Goal: Find specific page/section: Find specific page/section

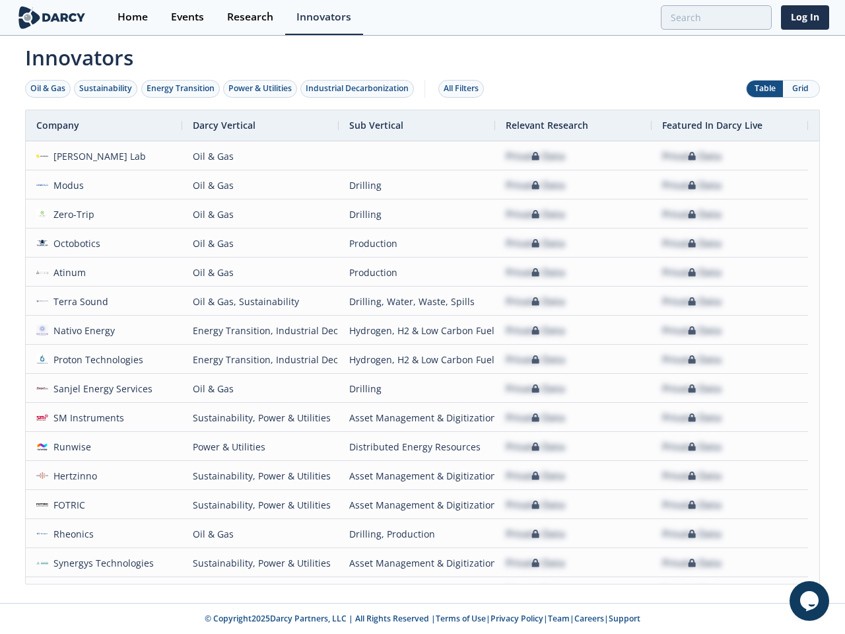
click at [48, 89] on div "Oil & Gas" at bounding box center [47, 89] width 35 height 12
click at [106, 89] on div "Sustainability" at bounding box center [105, 89] width 53 height 12
click at [181, 89] on div "Energy Transition" at bounding box center [181, 89] width 68 height 12
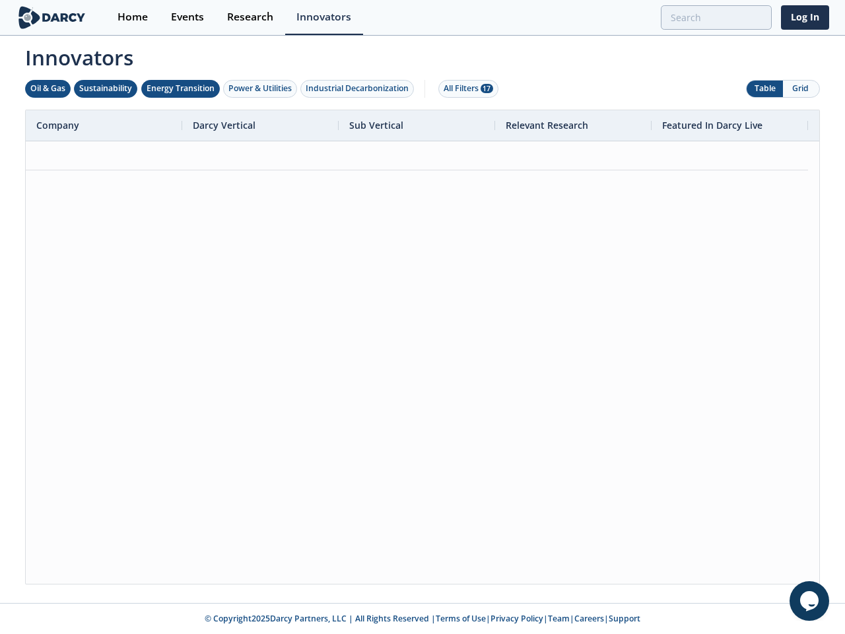
click at [262, 89] on div "Power & Utilities" at bounding box center [260, 89] width 63 height 12
click at [360, 89] on div "Industrial Decarbonization" at bounding box center [357, 89] width 103 height 12
click at [465, 89] on div "All Filters 28" at bounding box center [469, 89] width 50 height 12
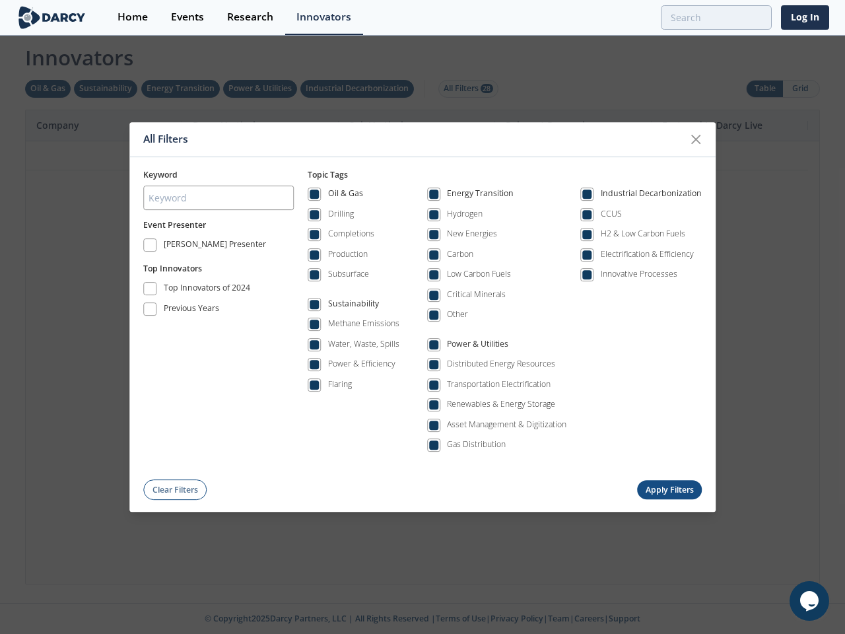
click at [765, 89] on div "All Filters Keyword Event Presenter [PERSON_NAME] Presenter Top Innovators Top …" at bounding box center [422, 317] width 845 height 634
